Goal: Find contact information: Find contact information

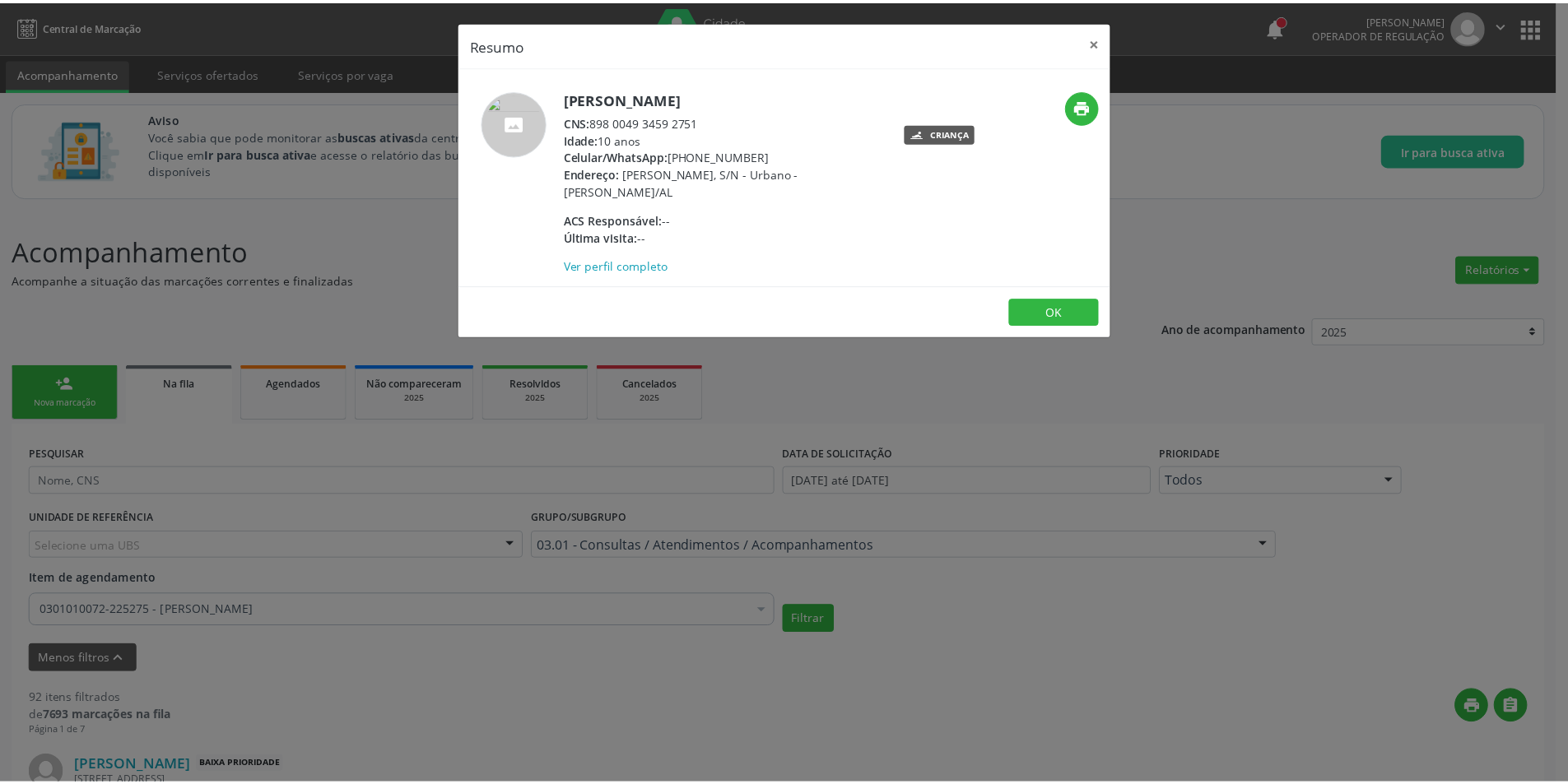
scroll to position [1268, 0]
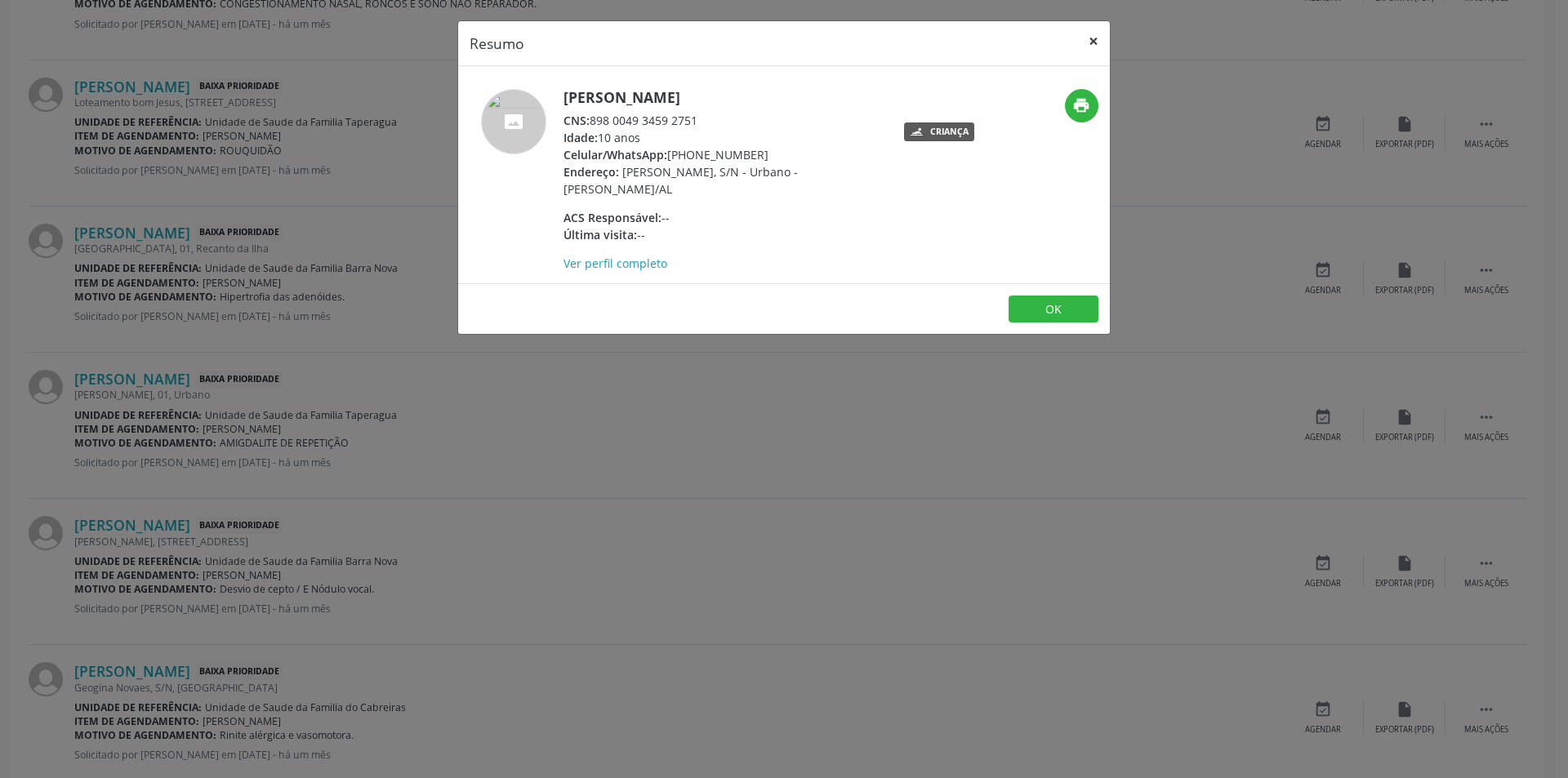
click at [1097, 35] on button "×" at bounding box center [1093, 41] width 32 height 40
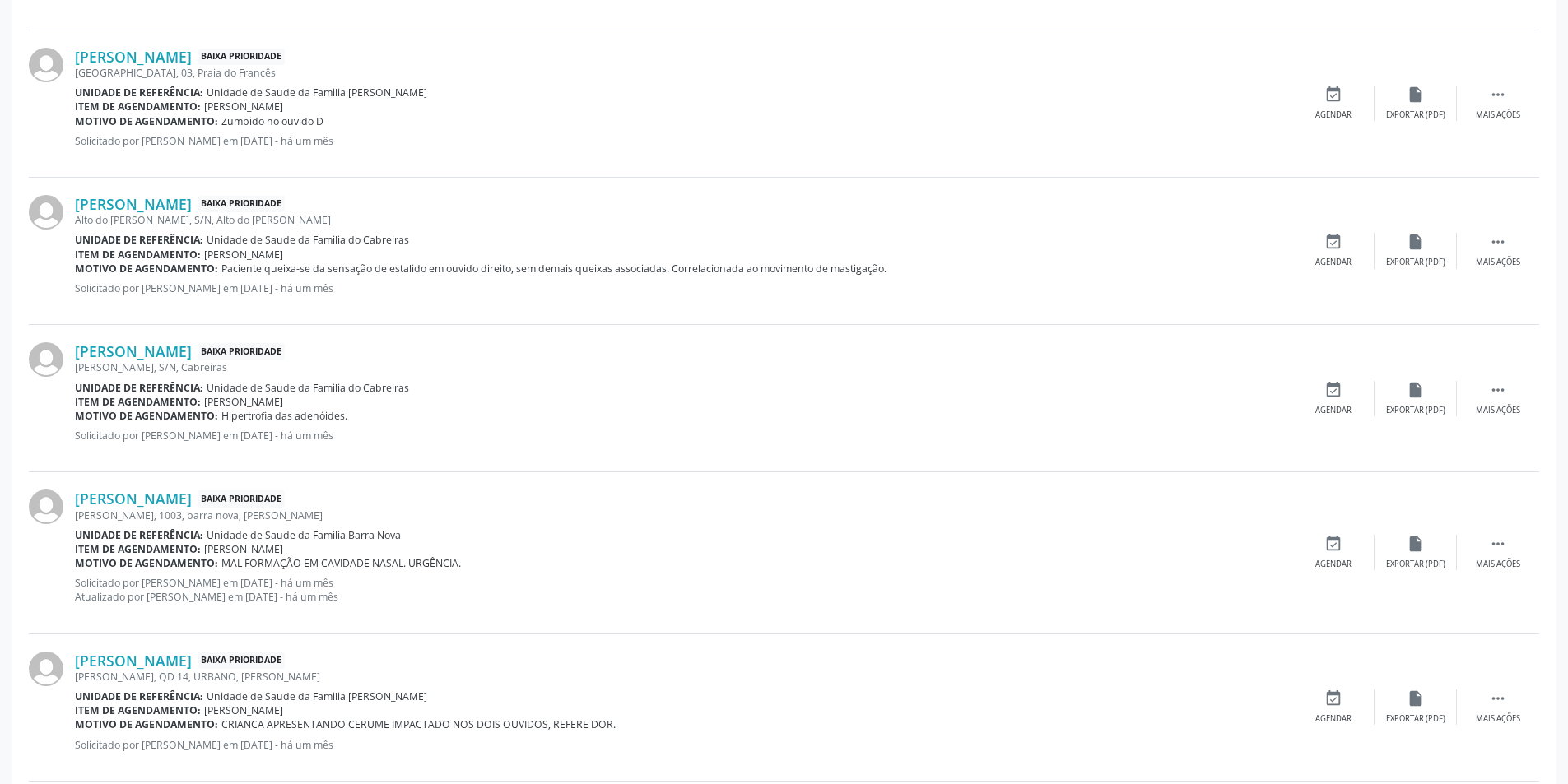
scroll to position [2092, 0]
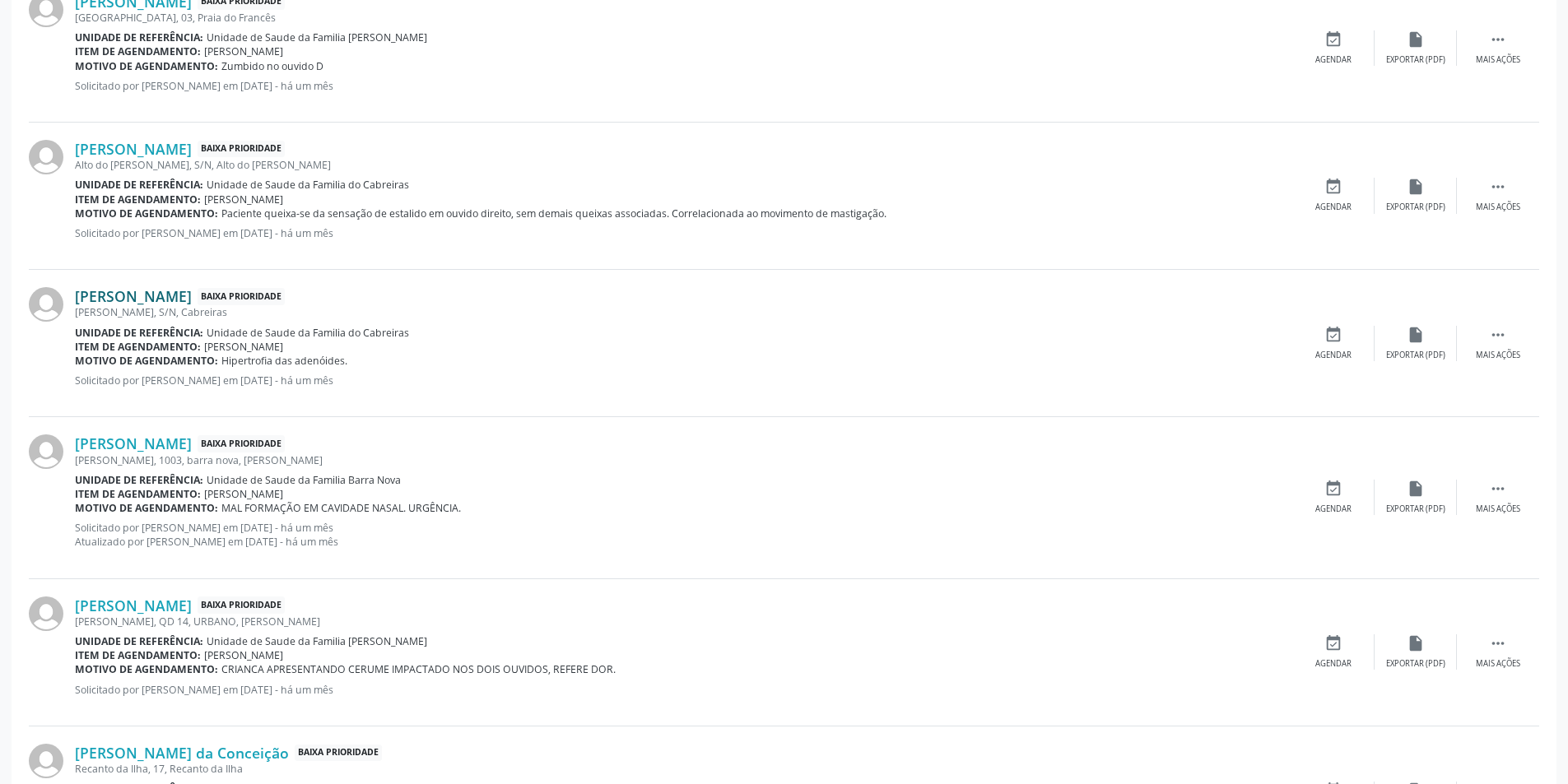
click at [192, 297] on link "[PERSON_NAME]" at bounding box center [134, 296] width 117 height 18
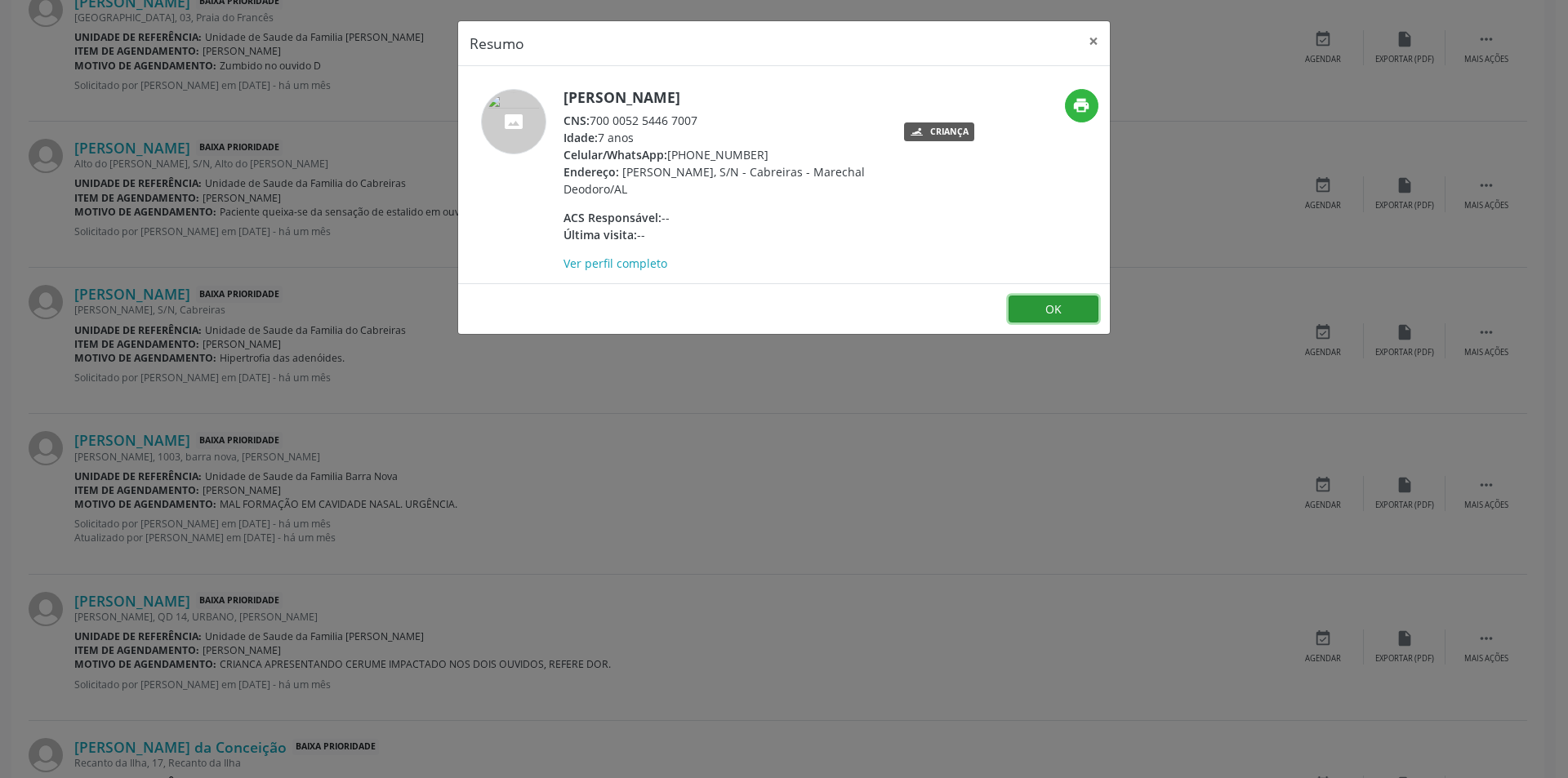
click at [1061, 299] on button "OK" at bounding box center [1053, 309] width 90 height 28
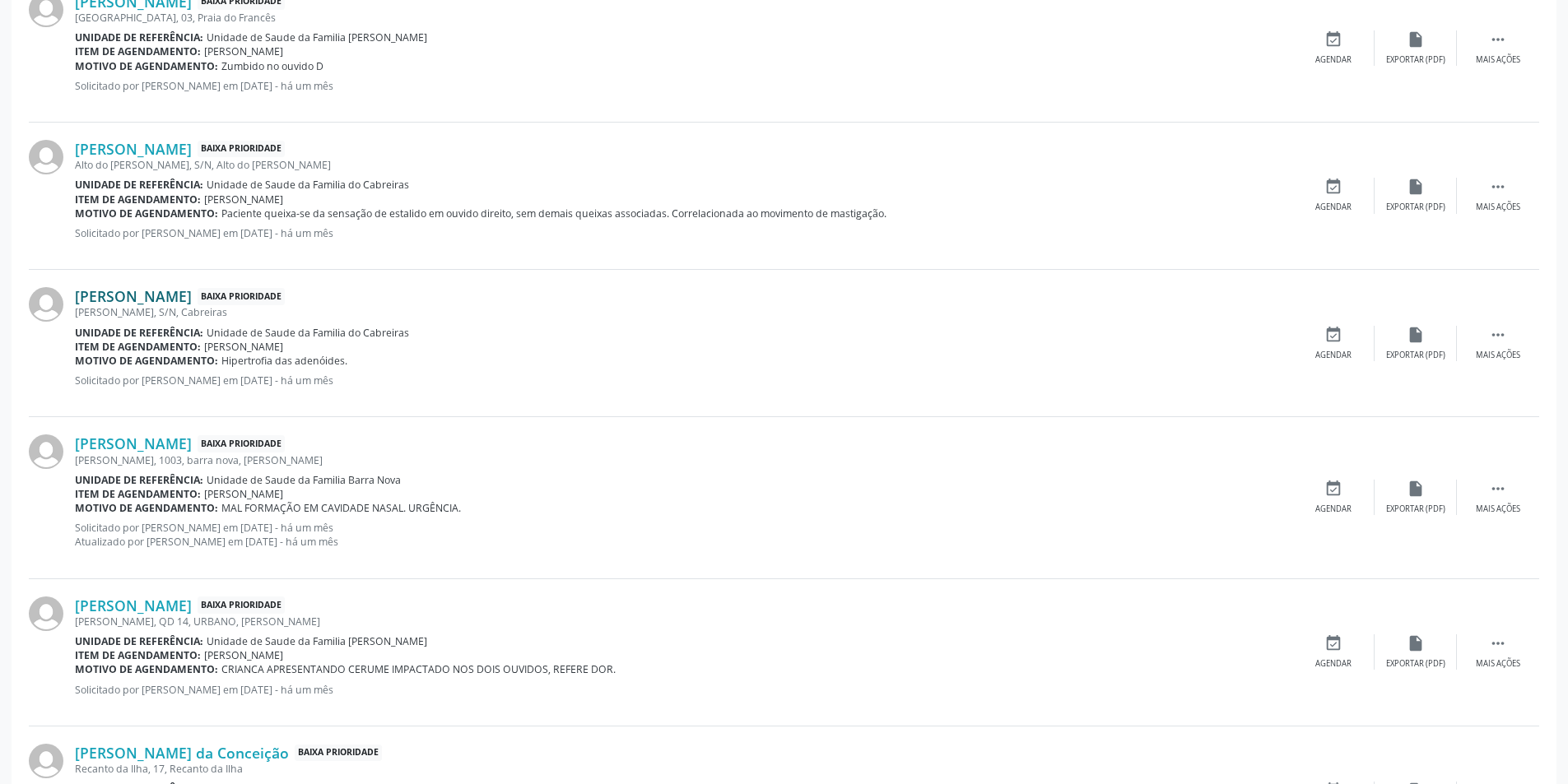
click at [192, 299] on link "[PERSON_NAME]" at bounding box center [134, 296] width 117 height 18
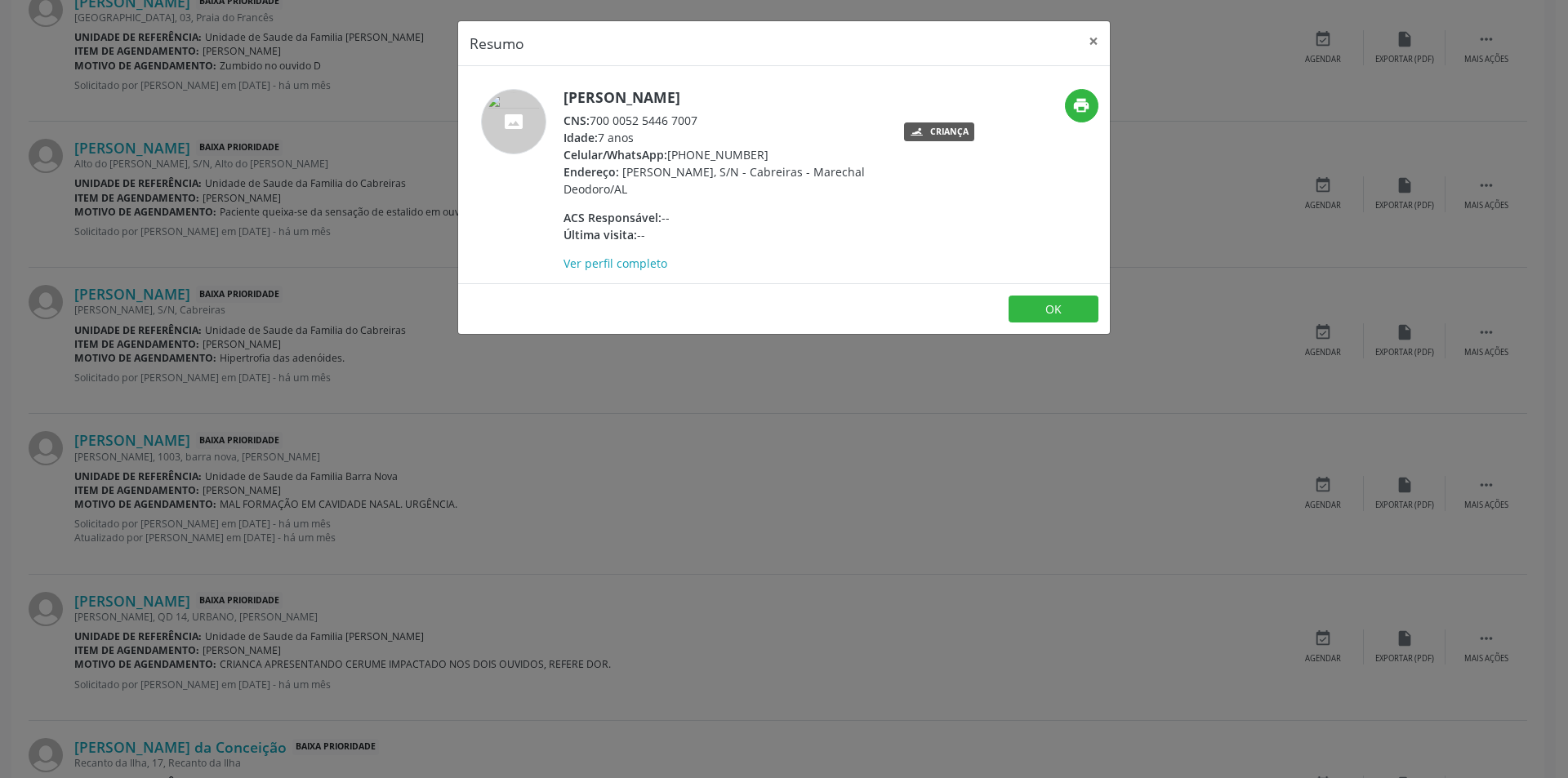
drag, startPoint x: 666, startPoint y: 154, endPoint x: 766, endPoint y: 156, distance: 100.0
click at [766, 156] on div "Celular/WhatsApp: [PHONE_NUMBER]" at bounding box center [722, 154] width 317 height 17
copy div "[PHONE_NUMBER]"
click at [1089, 43] on button "×" at bounding box center [1093, 41] width 32 height 40
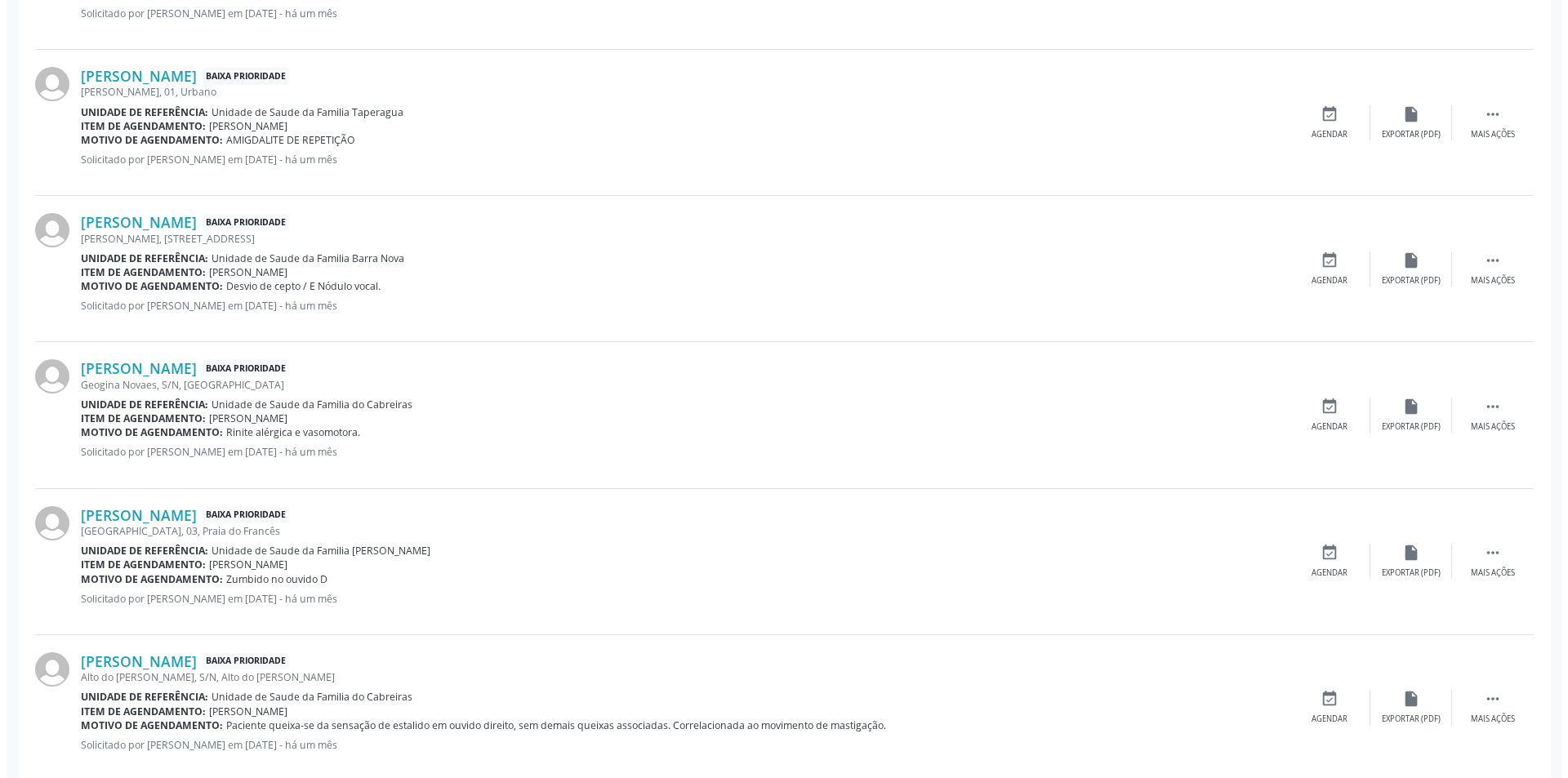
scroll to position [1504, 0]
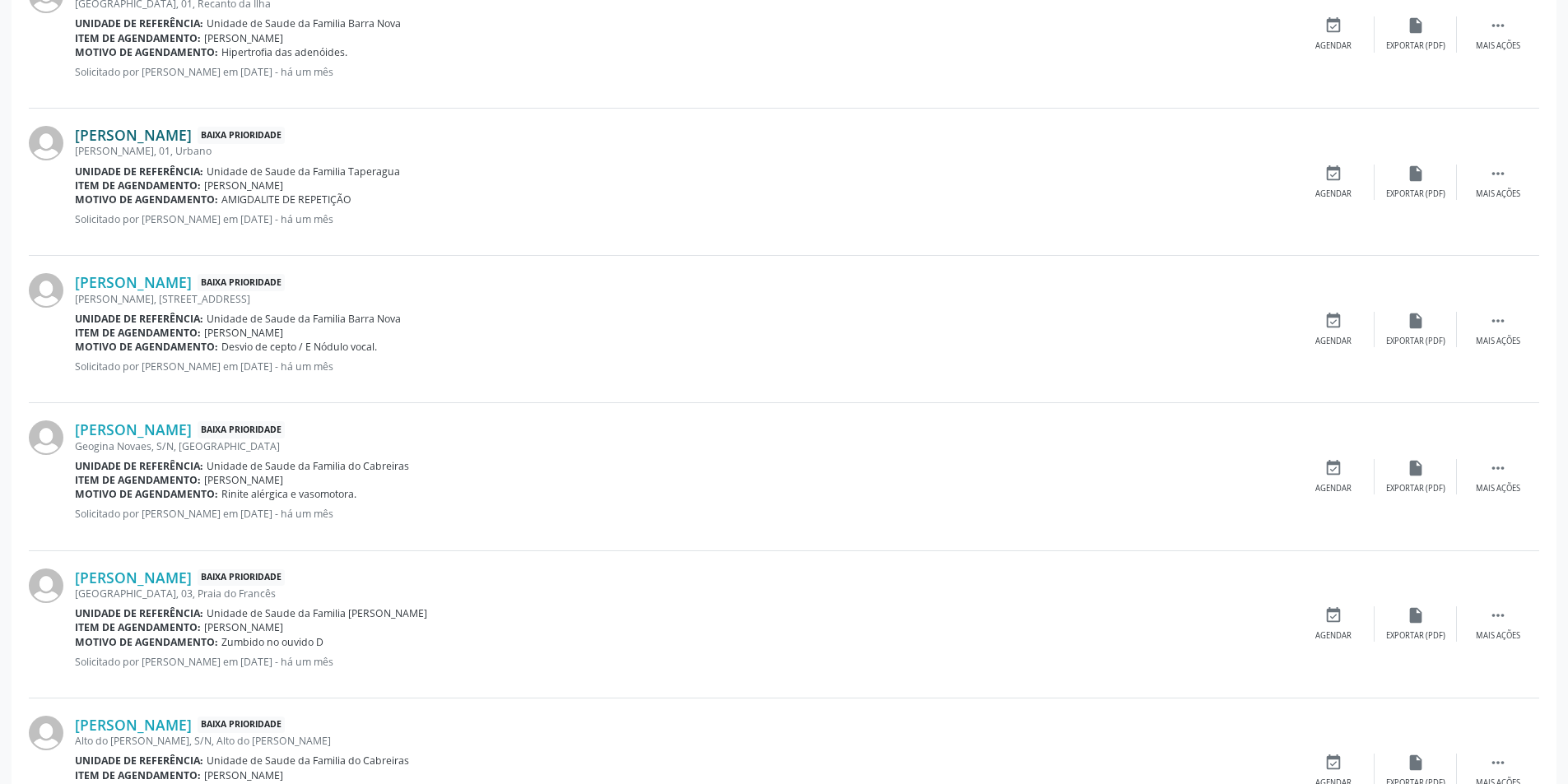
click at [186, 135] on link "[PERSON_NAME]" at bounding box center [134, 135] width 117 height 18
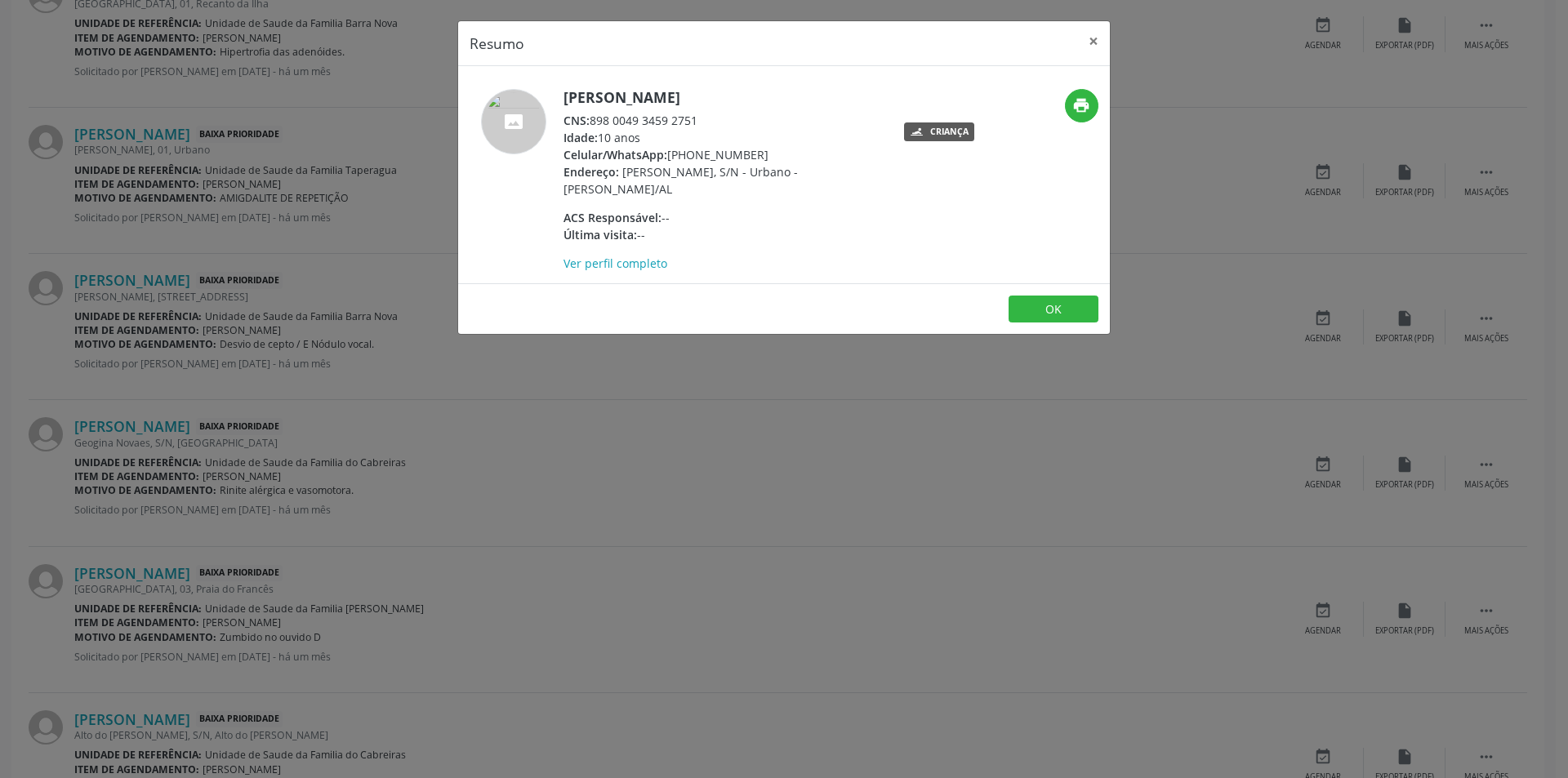
drag, startPoint x: 667, startPoint y: 156, endPoint x: 764, endPoint y: 153, distance: 97.0
click at [764, 153] on div "Celular/WhatsApp: [PHONE_NUMBER]" at bounding box center [722, 154] width 317 height 17
copy div "[PHONE_NUMBER]"
